Goal: Answer question/provide support: Share knowledge or assist other users

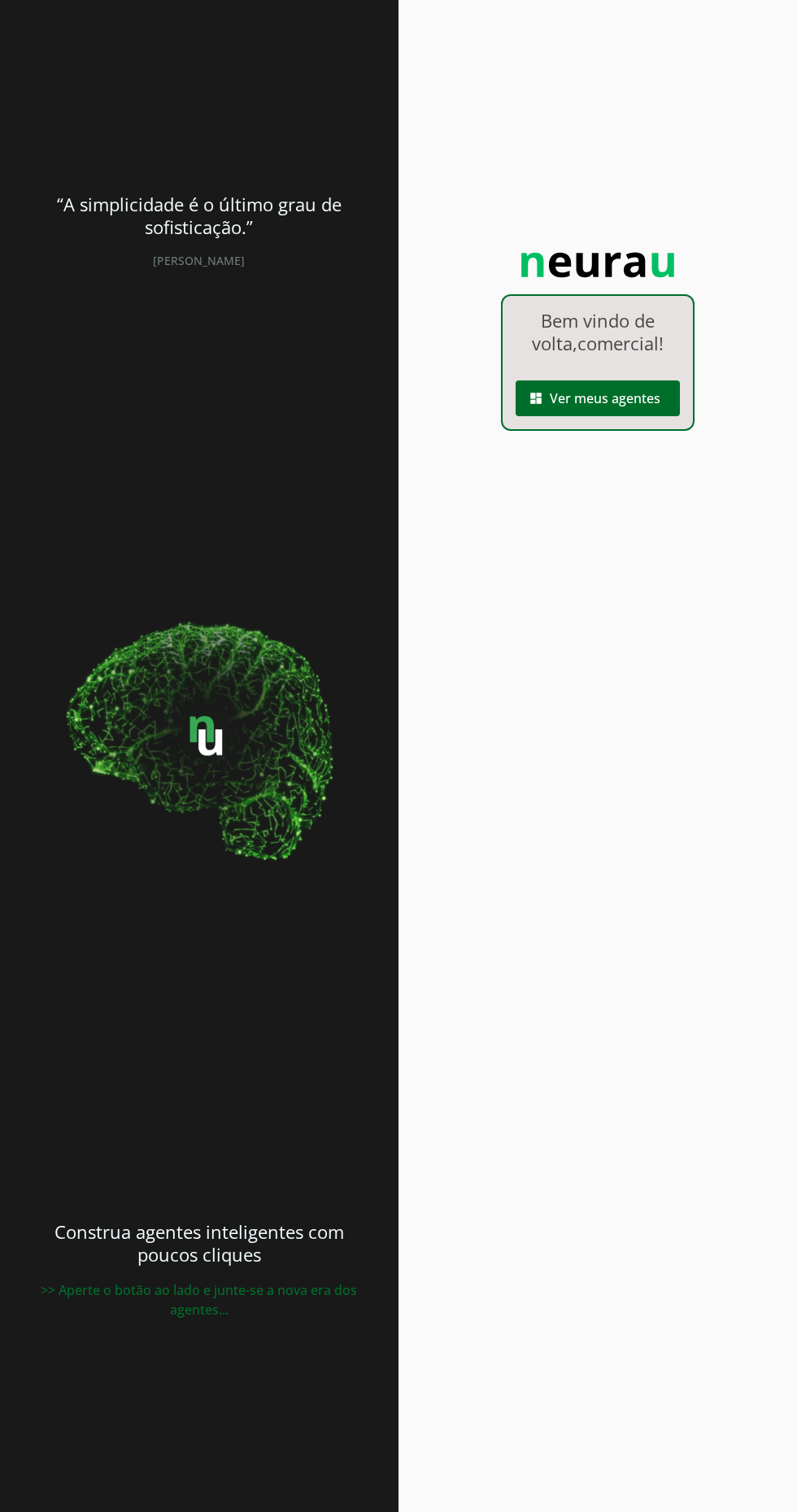
click at [637, 413] on span at bounding box center [598, 398] width 164 height 39
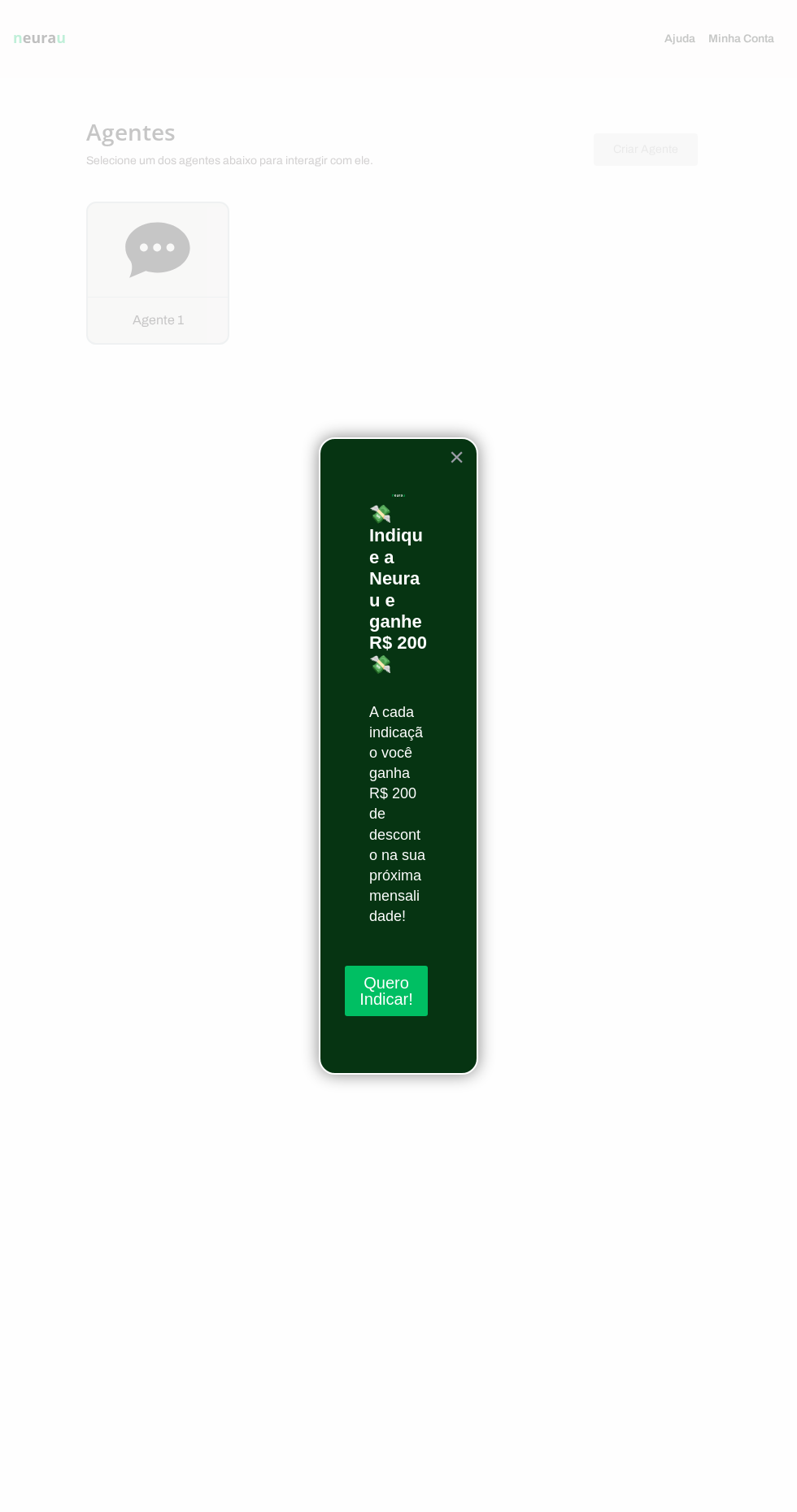
click at [458, 460] on button "×" at bounding box center [456, 457] width 15 height 26
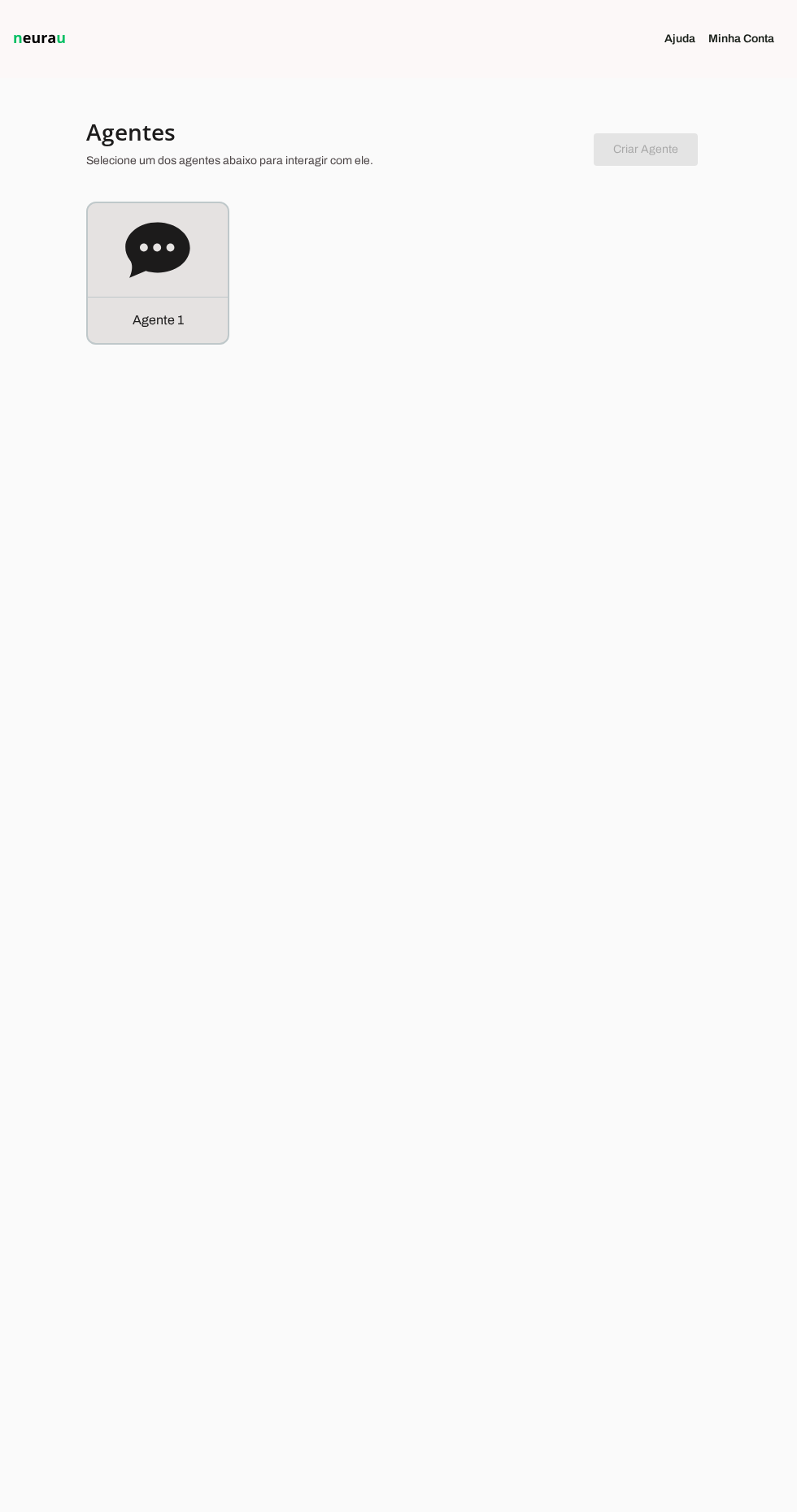
click at [193, 313] on div "Agente 1" at bounding box center [158, 319] width 140 height 46
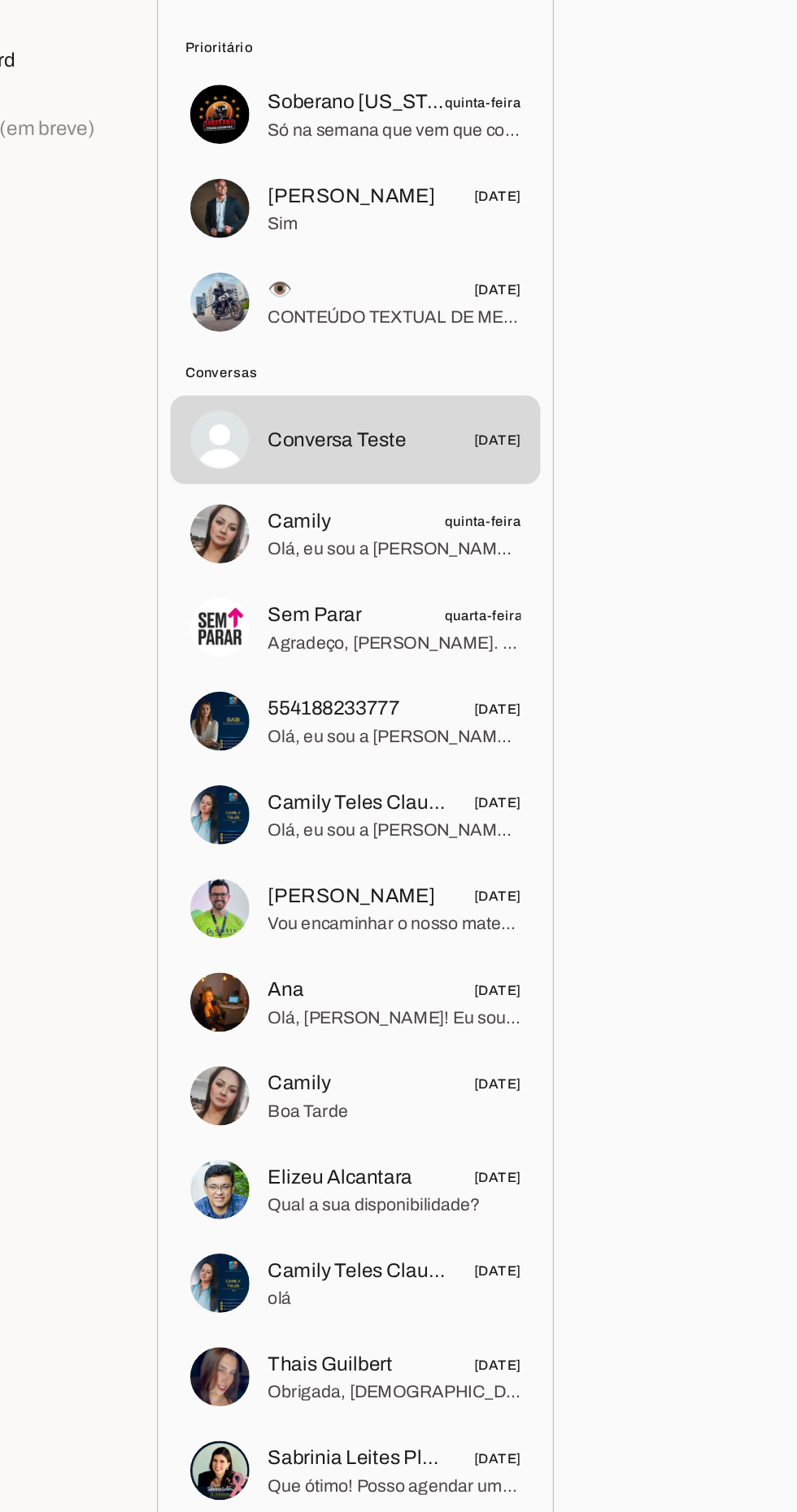
click at [408, 208] on span "Só na semana que vem que consigo" at bounding box center [360, 212] width 166 height 16
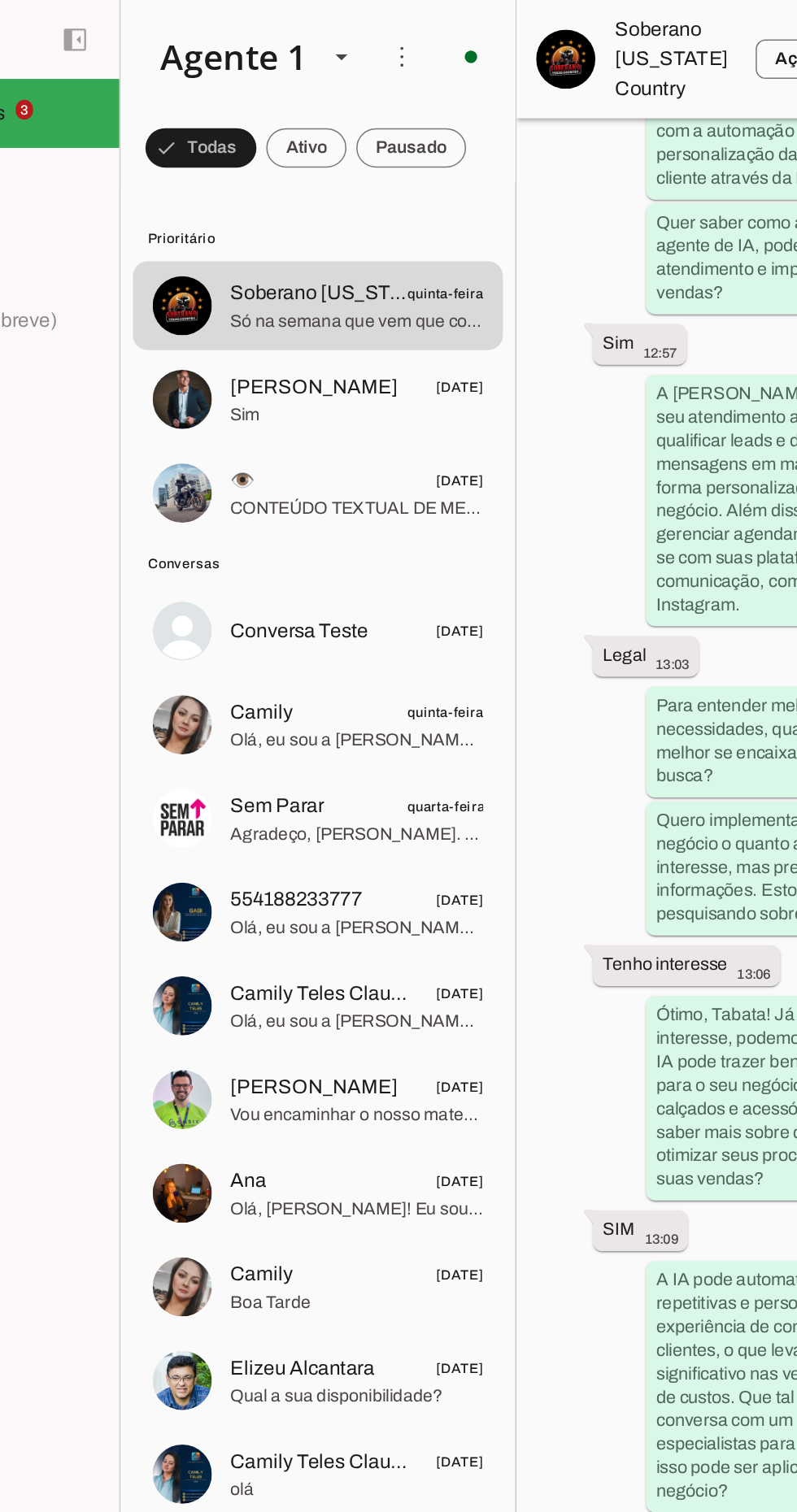
click at [403, 281] on div at bounding box center [360, 263] width 166 height 40
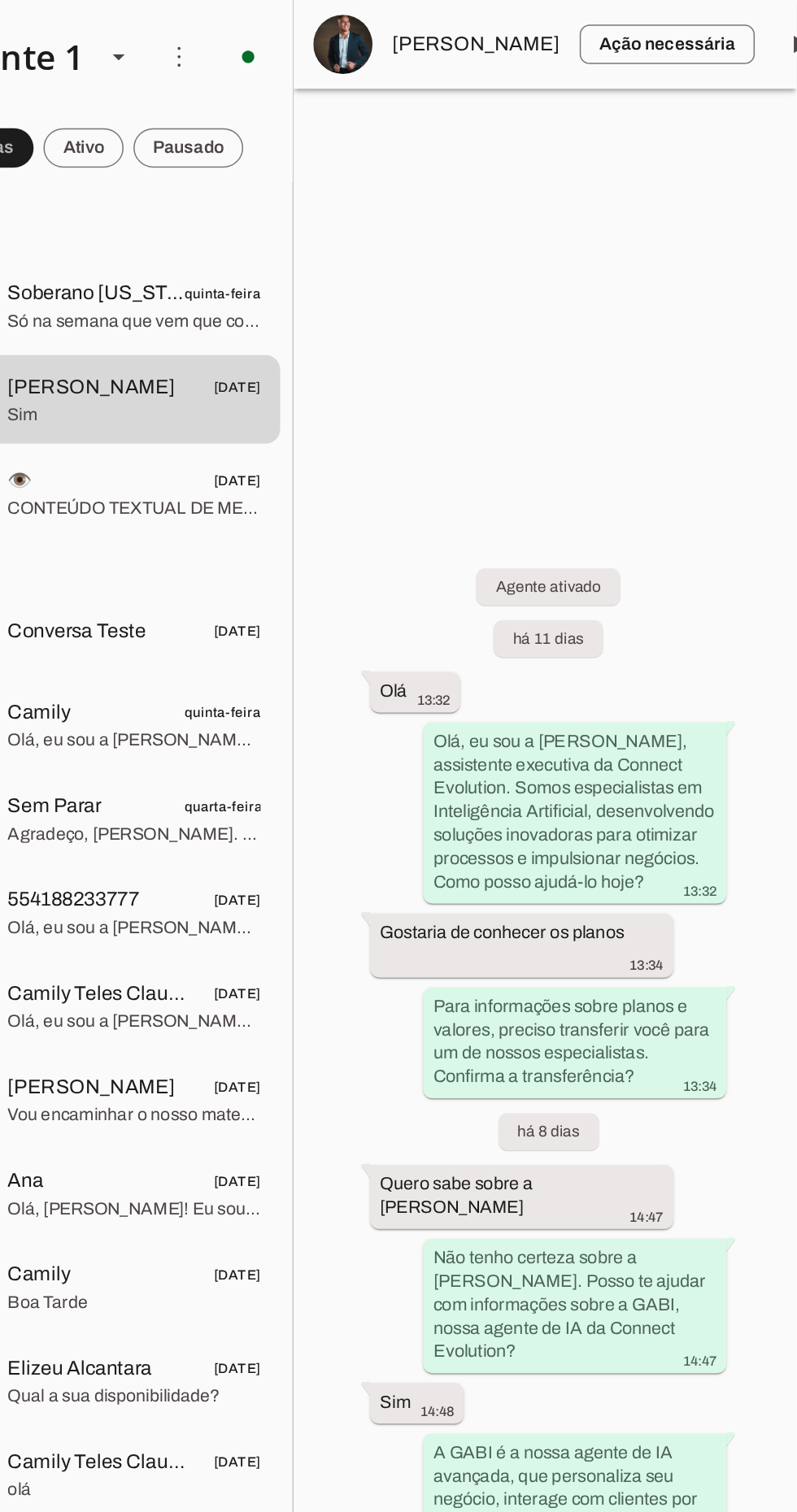
click at [786, 24] on span at bounding box center [798, 28] width 39 height 39
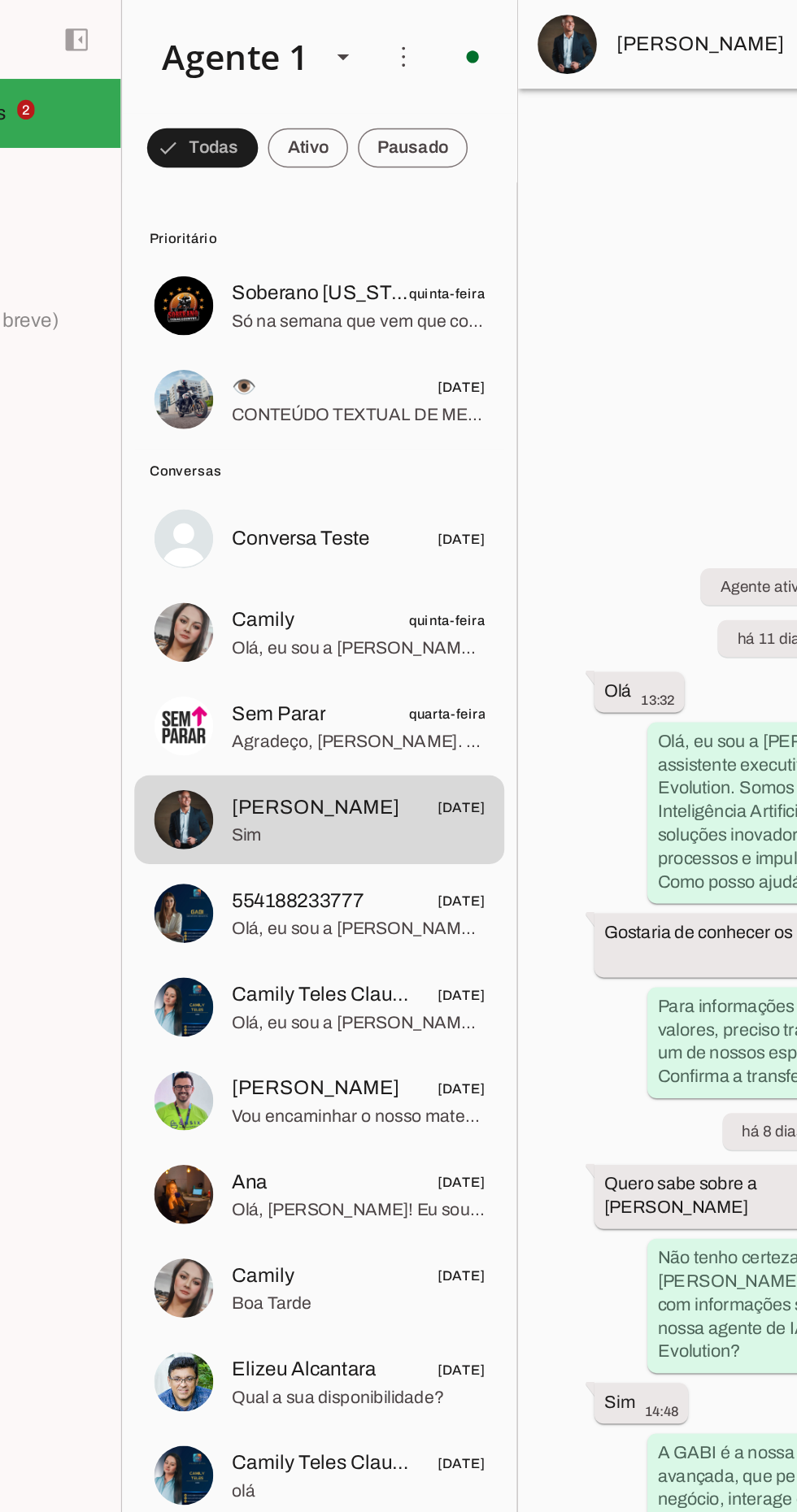
click at [398, 197] on span "quinta-feira" at bounding box center [418, 195] width 50 height 21
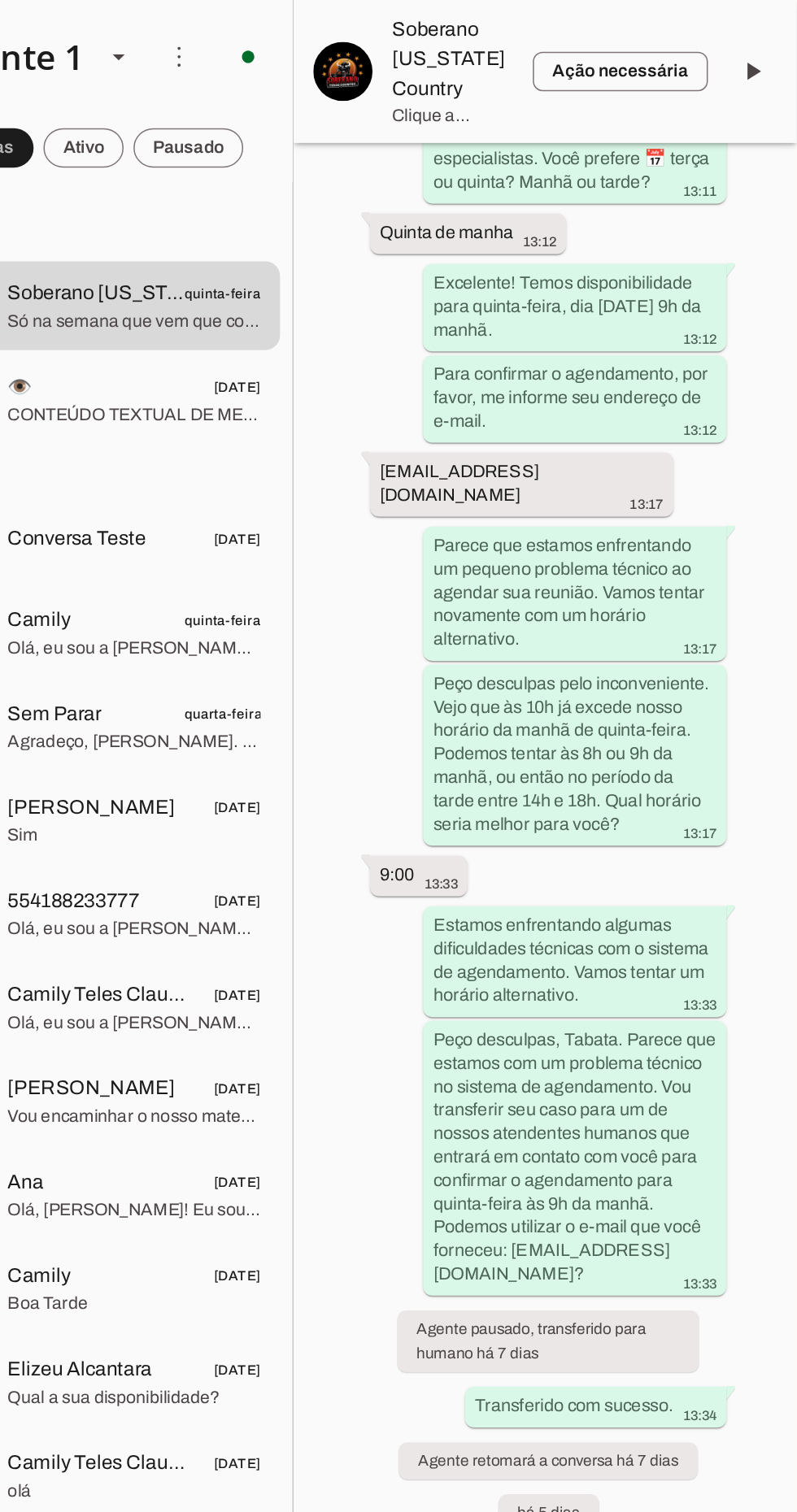
click at [774, 43] on span at bounding box center [767, 46] width 39 height 39
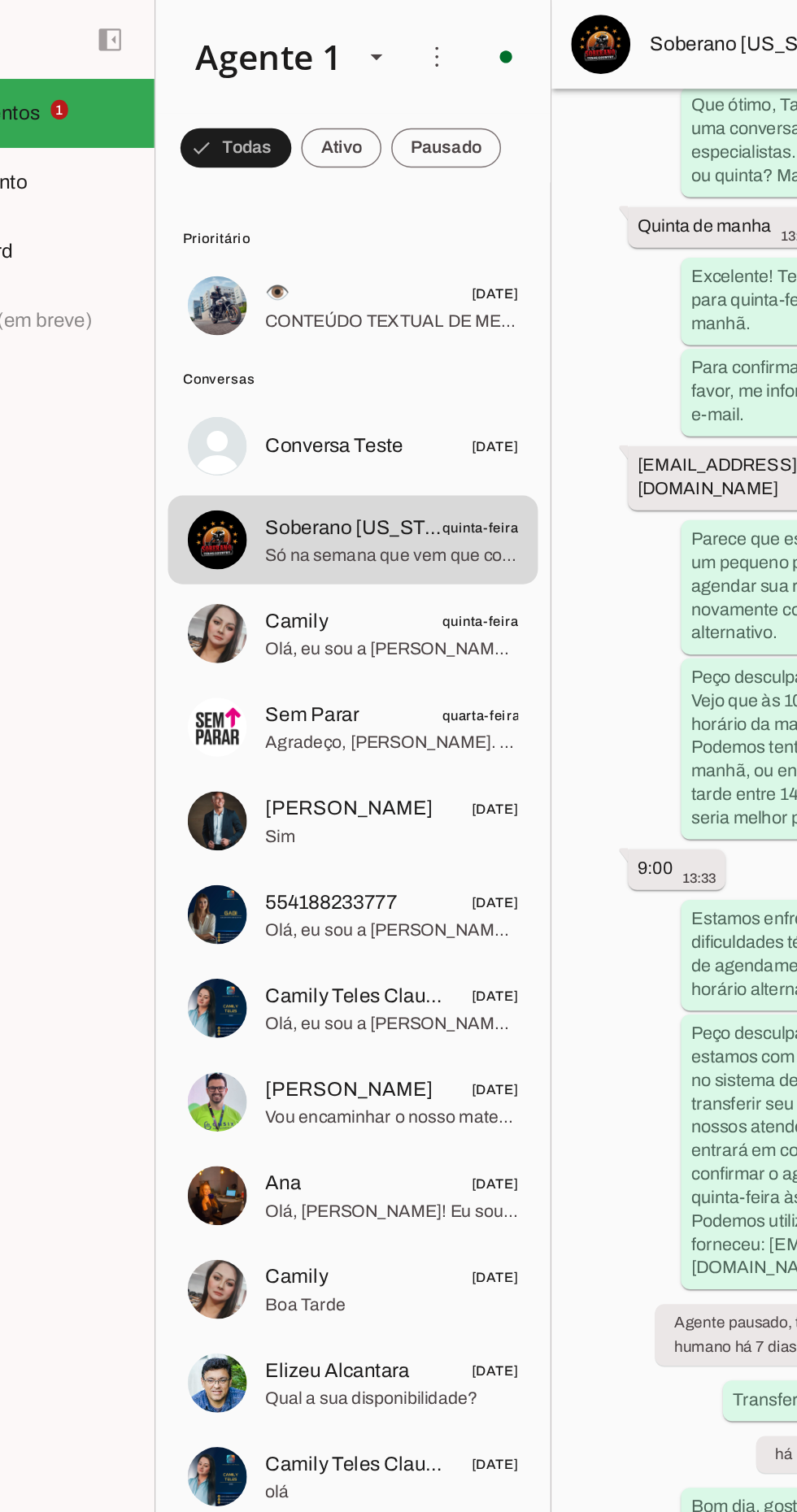
click at [378, 200] on span "👁️ [DATE]" at bounding box center [360, 195] width 166 height 21
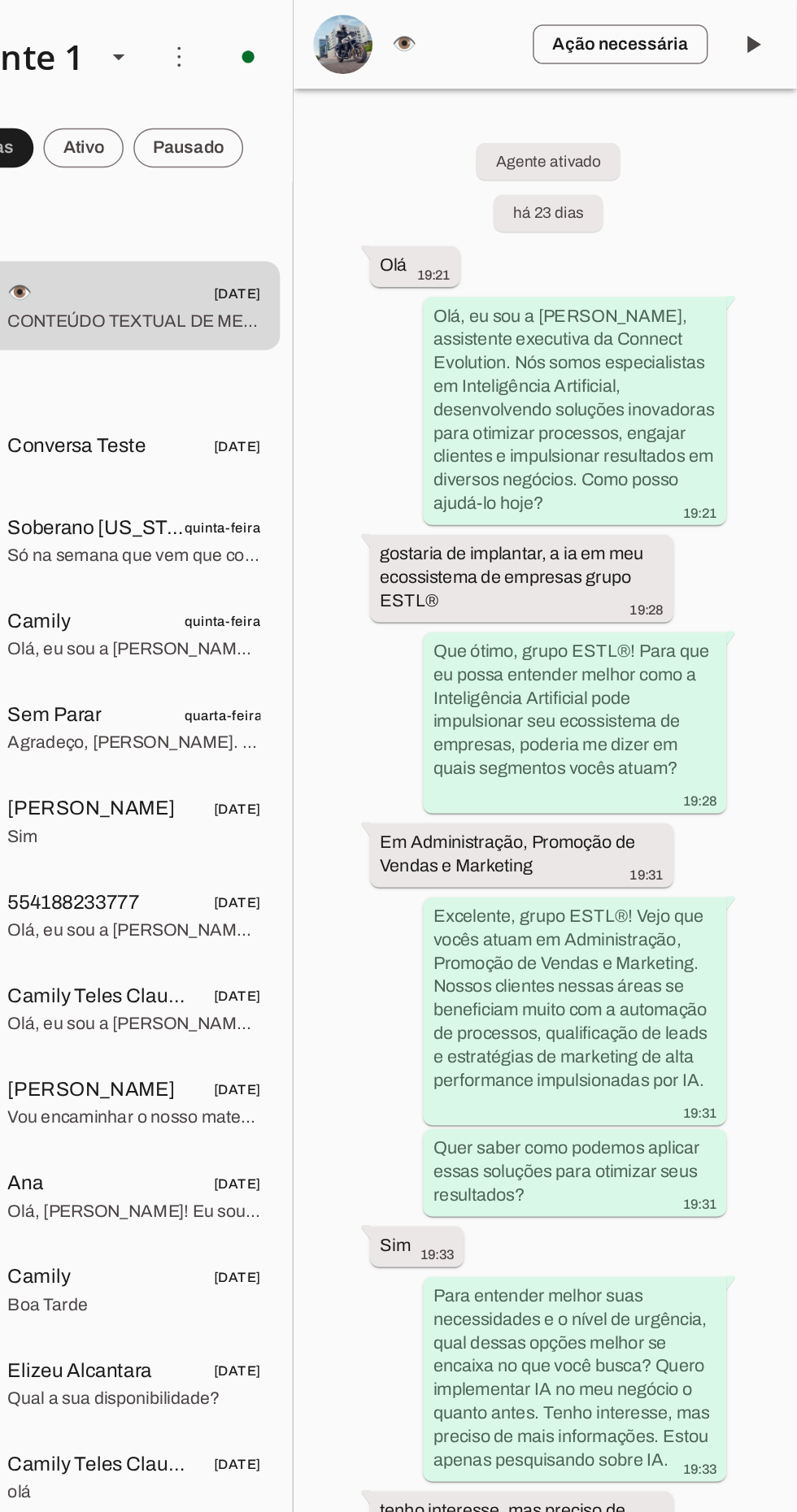
click at [781, 25] on span at bounding box center [767, 28] width 39 height 39
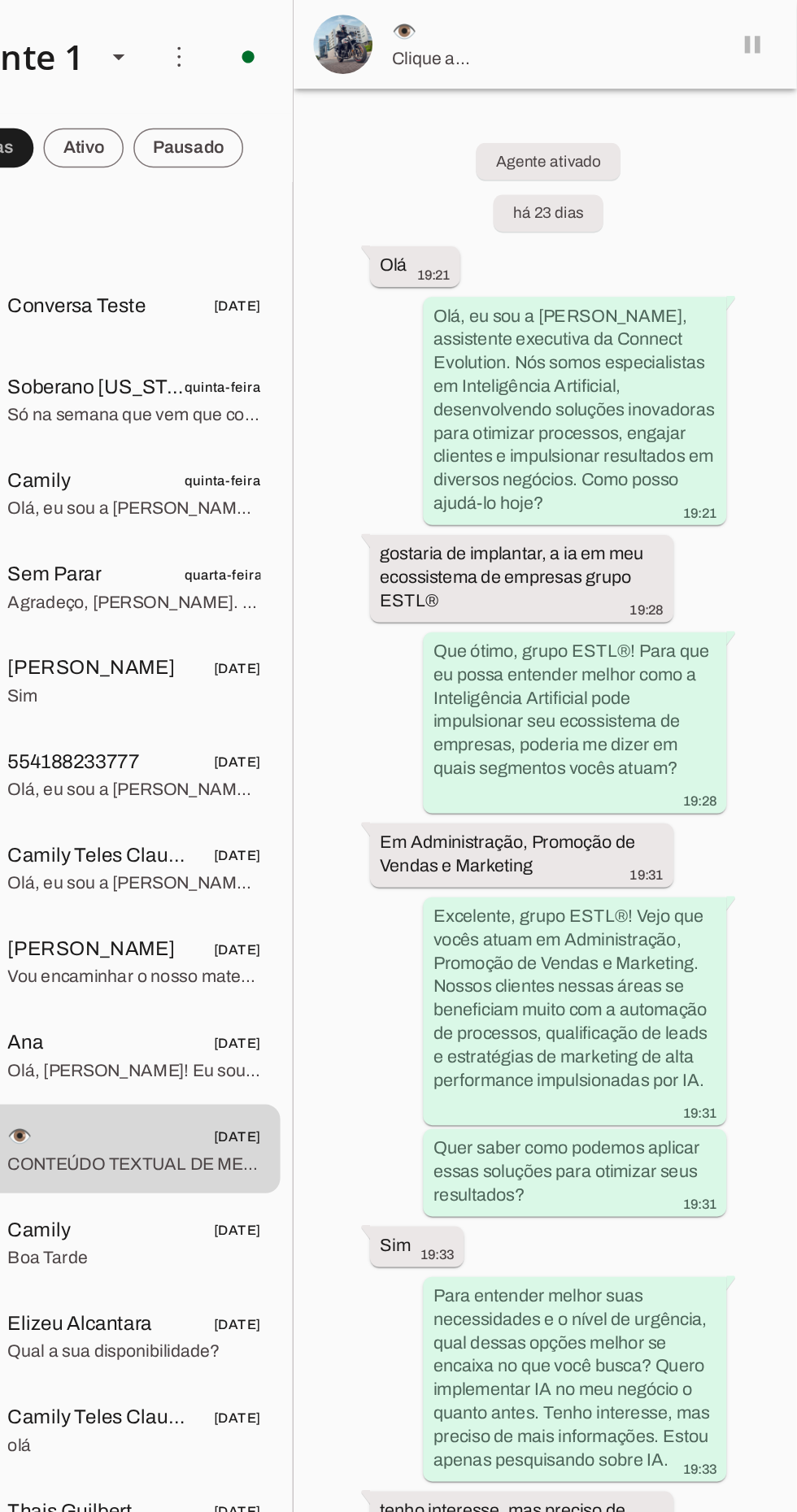
click at [501, 22] on img at bounding box center [497, 28] width 39 height 39
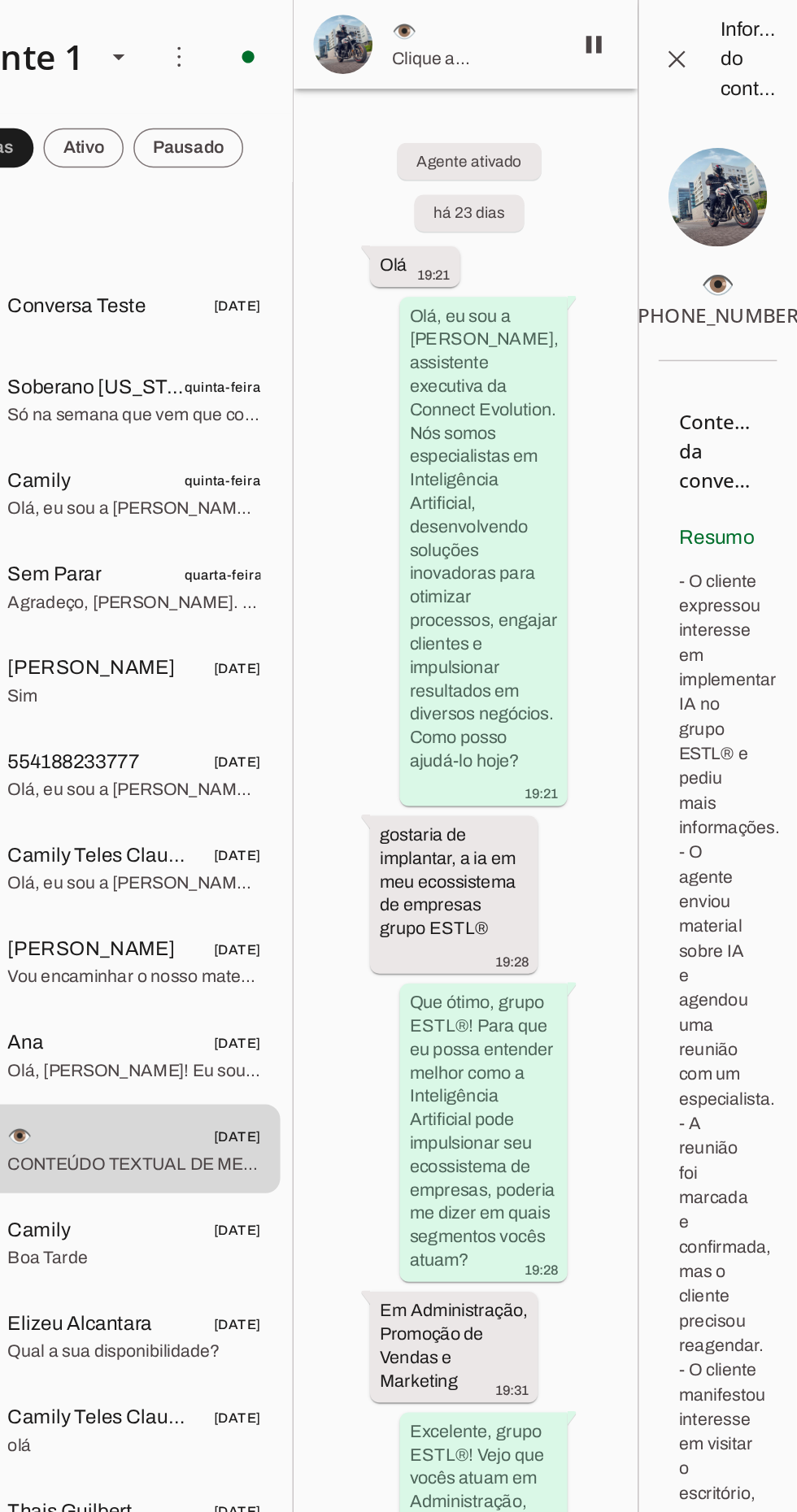
click at [751, 129] on img at bounding box center [744, 129] width 65 height 65
